Goal: Navigation & Orientation: Find specific page/section

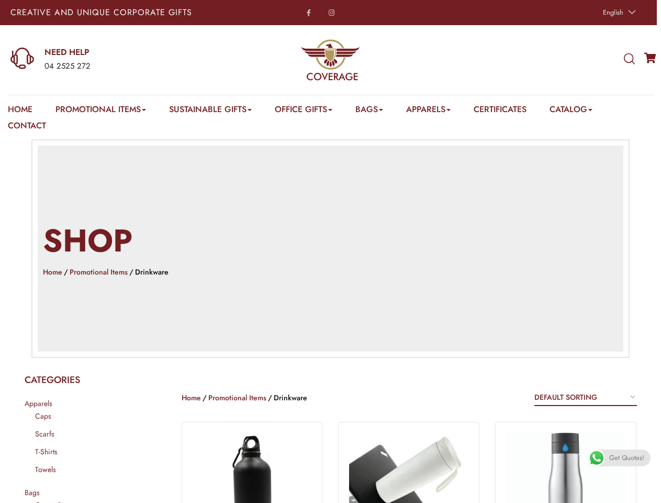
click at [330, 251] on h2 "Shop" at bounding box center [331, 241] width 576 height 44
click at [618, 13] on span "English" at bounding box center [613, 12] width 20 height 10
click at [113, 60] on div "04 2525 272" at bounding box center [130, 67] width 171 height 14
click at [629, 59] on icon at bounding box center [629, 59] width 11 height 12
click at [102, 111] on link "Promotional Items" at bounding box center [101, 111] width 91 height 16
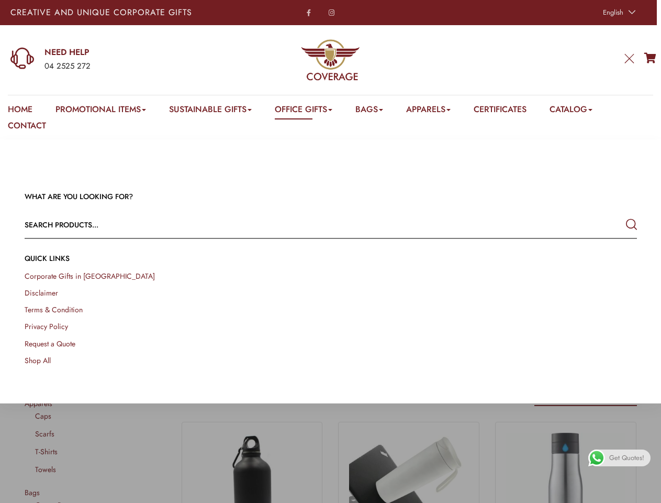
click at [309, 111] on link "Office Gifts" at bounding box center [304, 111] width 58 height 16
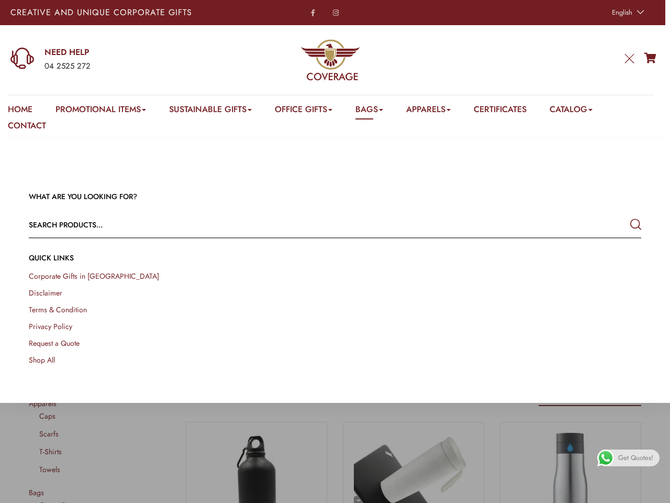
click at [378, 111] on link "Bags" at bounding box center [370, 111] width 28 height 16
click at [439, 111] on link "Apparels" at bounding box center [428, 111] width 45 height 16
click at [584, 111] on link "Catalog" at bounding box center [571, 111] width 43 height 16
click at [649, 491] on link at bounding box center [659, 491] width 24 height 24
